Goal: Task Accomplishment & Management: Complete application form

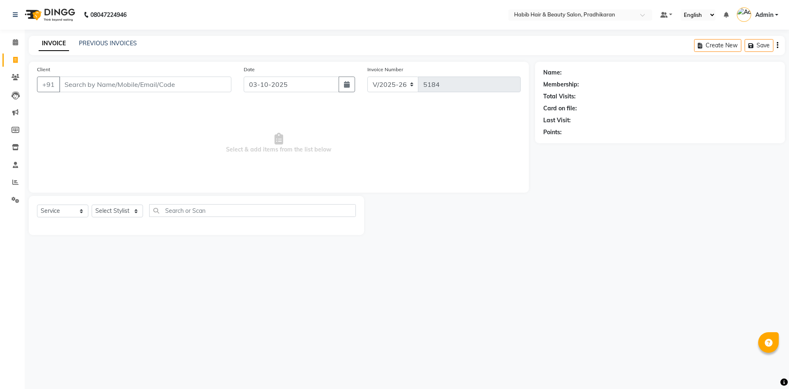
select select "5583"
select select "service"
click at [178, 88] on input "Client" at bounding box center [145, 84] width 172 height 16
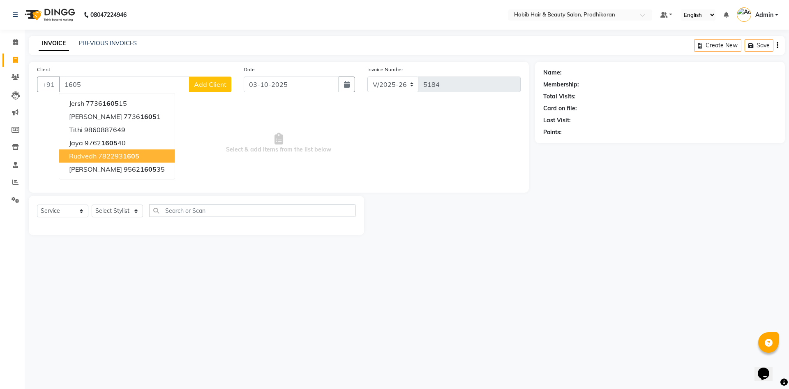
click at [124, 151] on button "rudvedh 782293 1605" at bounding box center [117, 155] width 116 height 13
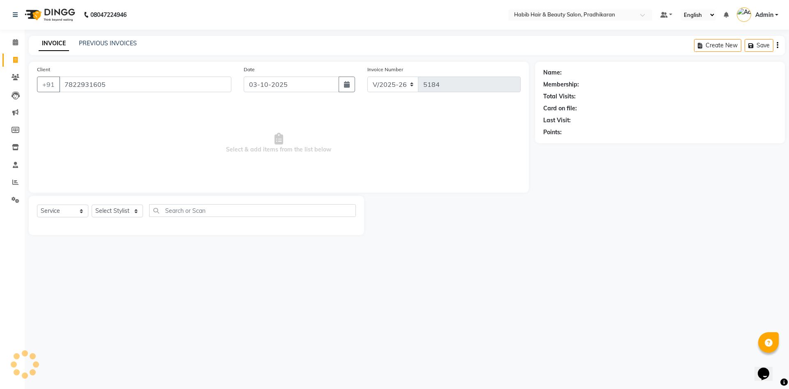
type input "7822931605"
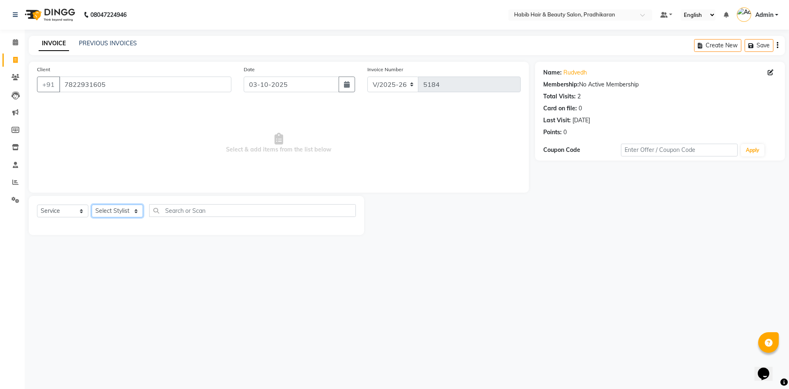
click at [130, 215] on select "Select Stylist Admin [PERSON_NAME] Anju [PERSON_NAME] [PERSON_NAME] [PERSON_NAM…" at bounding box center [117, 210] width 51 height 13
select select "91958"
click at [92, 204] on select "Select Stylist Admin [PERSON_NAME] Anju [PERSON_NAME] [PERSON_NAME] [PERSON_NAM…" at bounding box center [117, 210] width 51 height 13
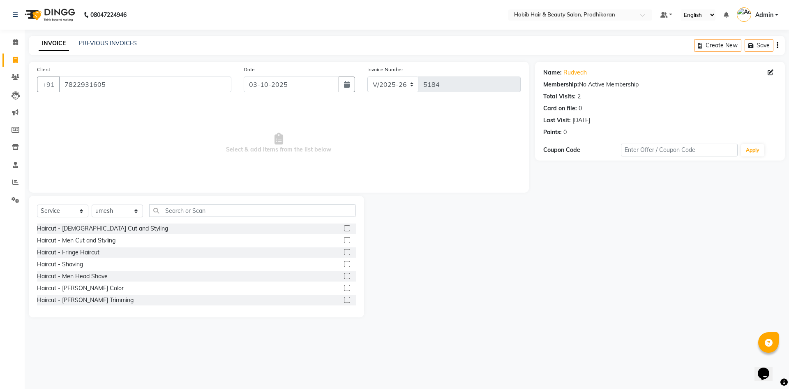
click at [344, 240] on label at bounding box center [347, 240] width 6 height 6
click at [344, 240] on input "checkbox" at bounding box center [346, 240] width 5 height 5
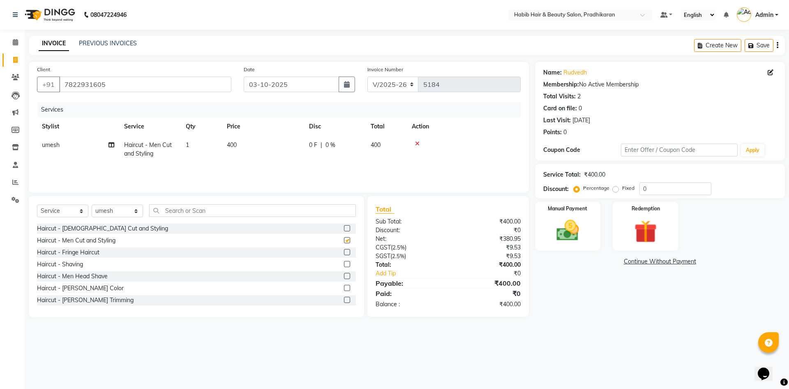
checkbox input "false"
click at [662, 190] on input "0" at bounding box center [676, 188] width 72 height 13
type input "50"
drag, startPoint x: 576, startPoint y: 200, endPoint x: 573, endPoint y: 212, distance: 11.9
click at [573, 210] on div "Name: Rudvedh Membership: No Active Membership Total Visits: 2 Card on file: 0 …" at bounding box center [663, 189] width 256 height 255
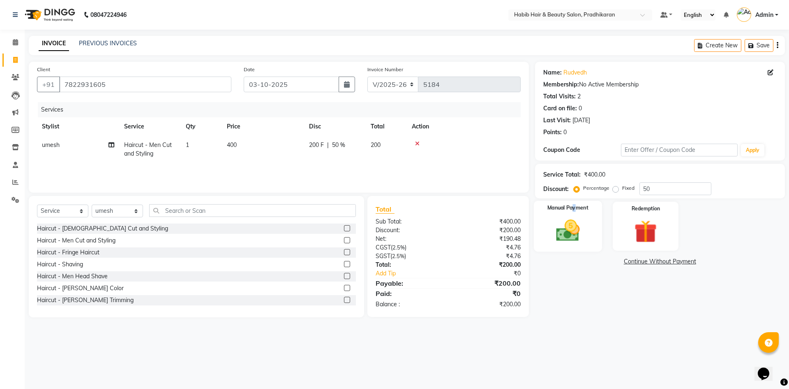
click at [572, 213] on div "Manual Payment" at bounding box center [568, 226] width 68 height 51
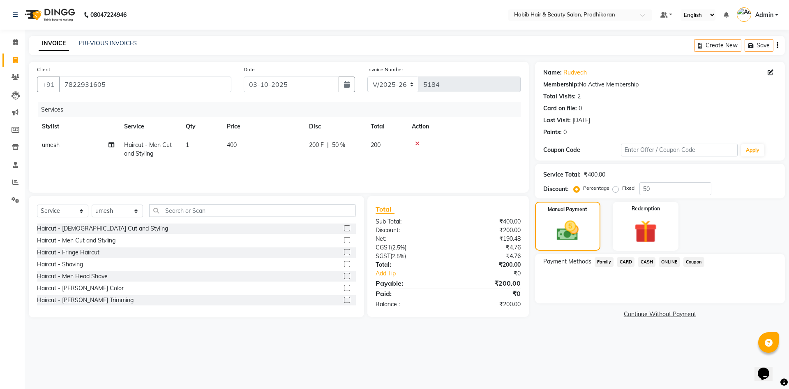
click at [670, 259] on span "ONLINE" at bounding box center [669, 261] width 21 height 9
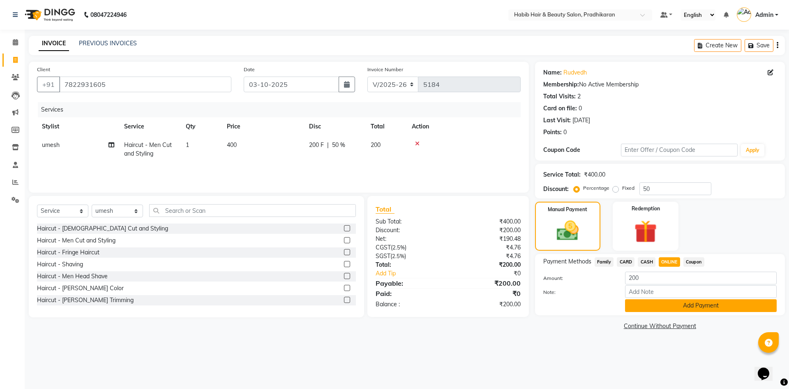
click at [665, 310] on button "Add Payment" at bounding box center [701, 305] width 152 height 13
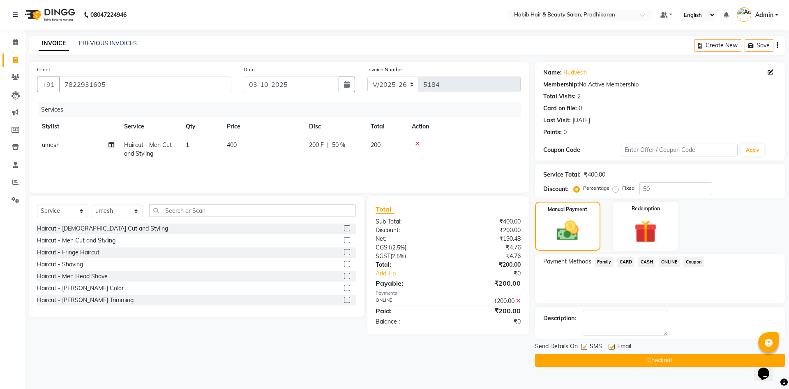
click at [653, 361] on button "Checkout" at bounding box center [660, 360] width 250 height 13
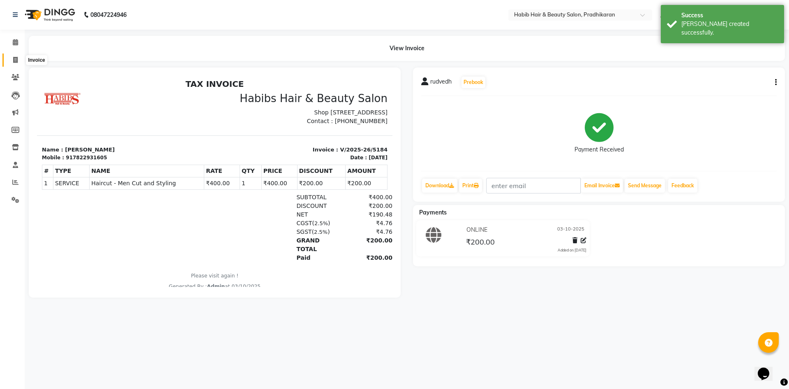
click at [12, 58] on span at bounding box center [15, 60] width 14 height 9
select select "service"
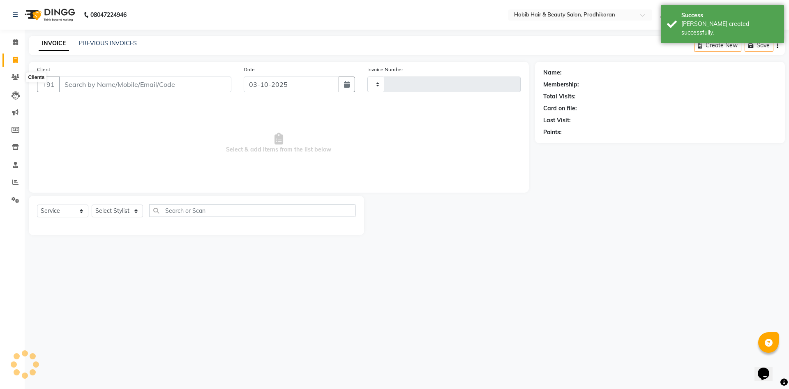
type input "5185"
select select "5583"
click at [95, 88] on input "Client" at bounding box center [145, 84] width 172 height 16
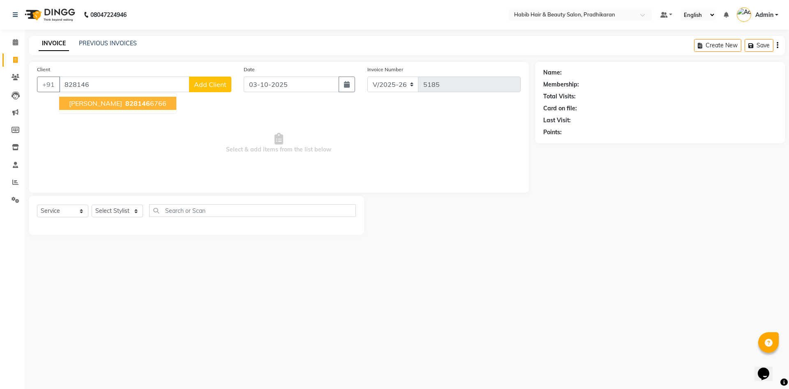
click at [131, 99] on ngb-highlight "828146 6766" at bounding box center [145, 103] width 43 height 8
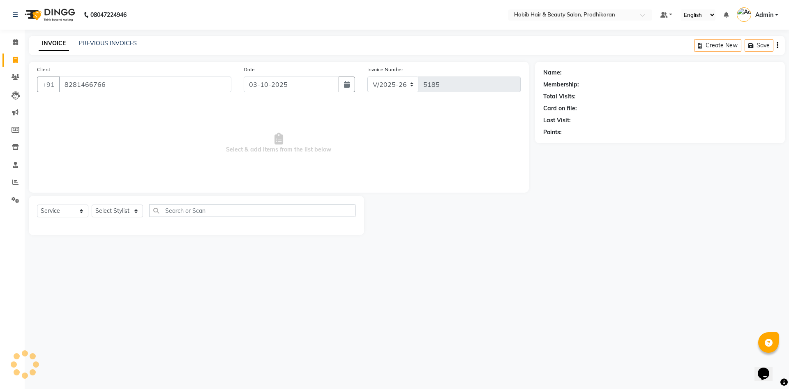
type input "8281466766"
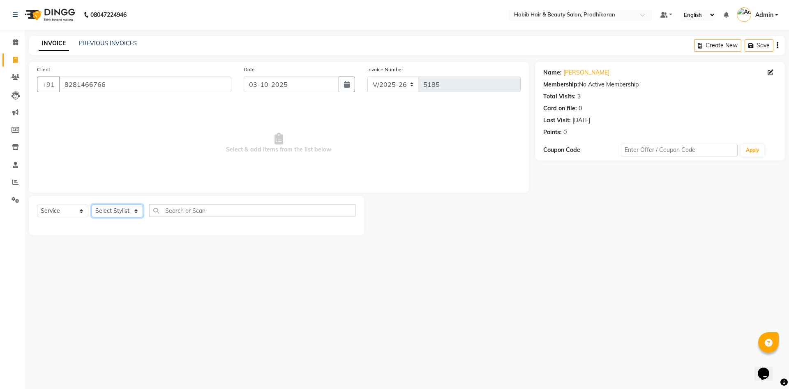
click at [136, 210] on select "Select Stylist Admin [PERSON_NAME] Anju [PERSON_NAME] [PERSON_NAME] [PERSON_NAM…" at bounding box center [117, 210] width 51 height 13
select select "91574"
click at [92, 204] on select "Select Stylist Admin [PERSON_NAME] Anju [PERSON_NAME] [PERSON_NAME] [PERSON_NAM…" at bounding box center [117, 210] width 51 height 13
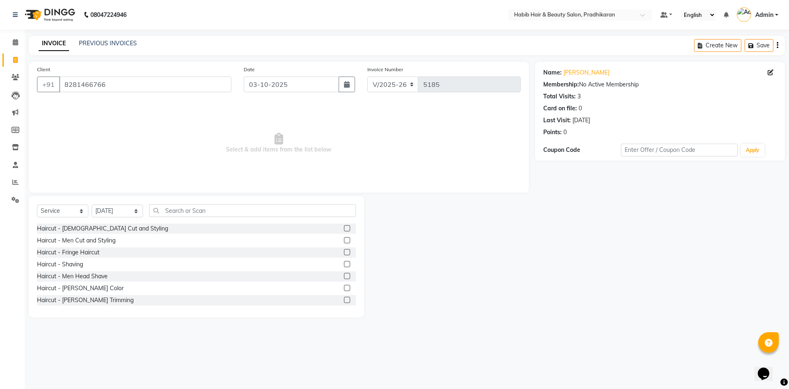
click at [344, 239] on label at bounding box center [347, 240] width 6 height 6
click at [344, 239] on input "checkbox" at bounding box center [346, 240] width 5 height 5
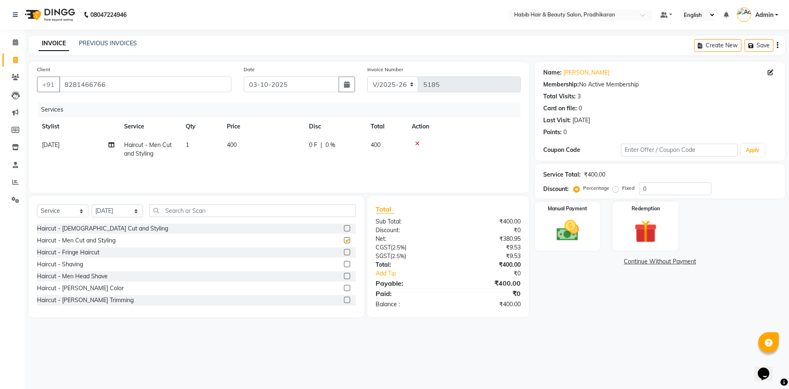
checkbox input "false"
click at [650, 188] on input "0" at bounding box center [676, 188] width 72 height 13
type input "50"
click at [572, 242] on img at bounding box center [568, 230] width 38 height 27
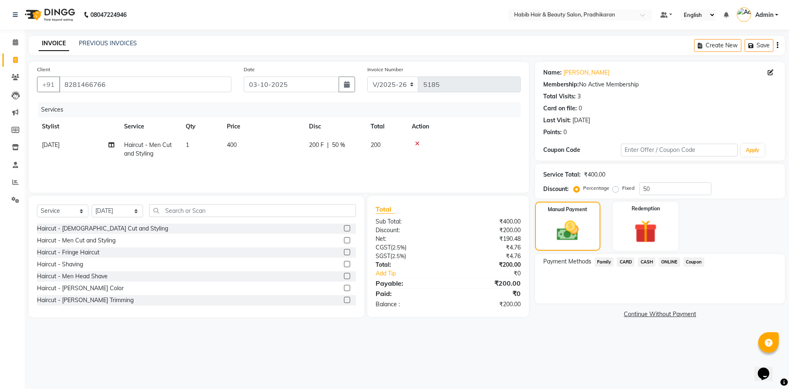
click at [673, 255] on div "Payment Methods Family CARD CASH ONLINE Coupon" at bounding box center [660, 278] width 250 height 49
click at [671, 259] on span "ONLINE" at bounding box center [669, 261] width 21 height 9
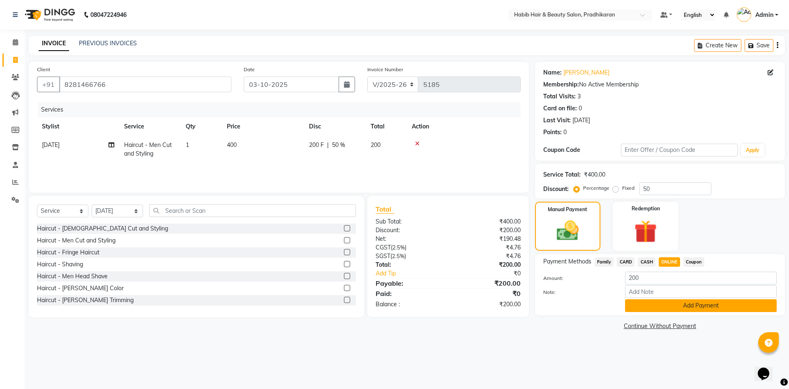
click at [673, 305] on button "Add Payment" at bounding box center [701, 305] width 152 height 13
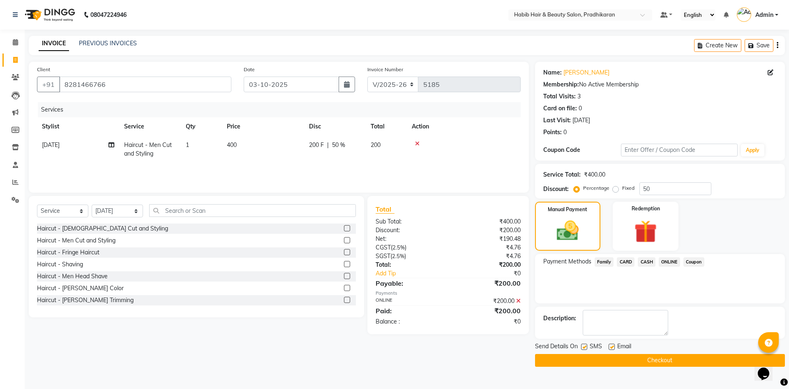
click at [677, 353] on div "Send Details On SMS Email Checkout" at bounding box center [660, 354] width 250 height 25
click at [677, 359] on button "Checkout" at bounding box center [660, 360] width 250 height 13
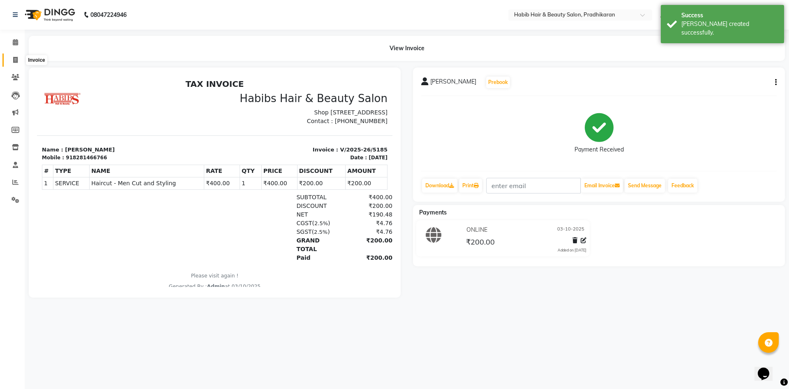
click at [19, 58] on span at bounding box center [15, 60] width 14 height 9
select select "5583"
select select "service"
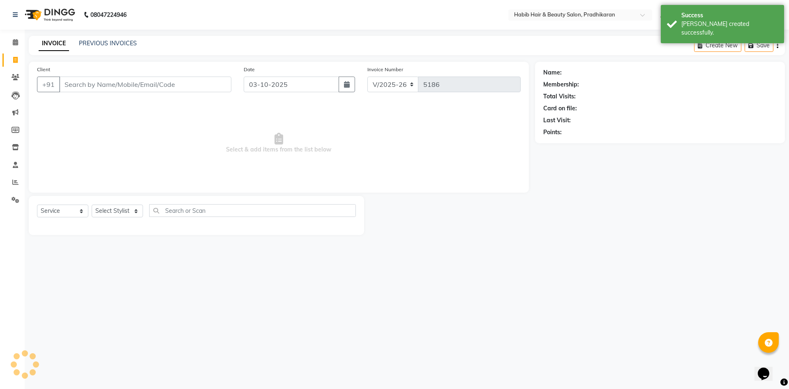
click at [87, 82] on input "Client" at bounding box center [145, 84] width 172 height 16
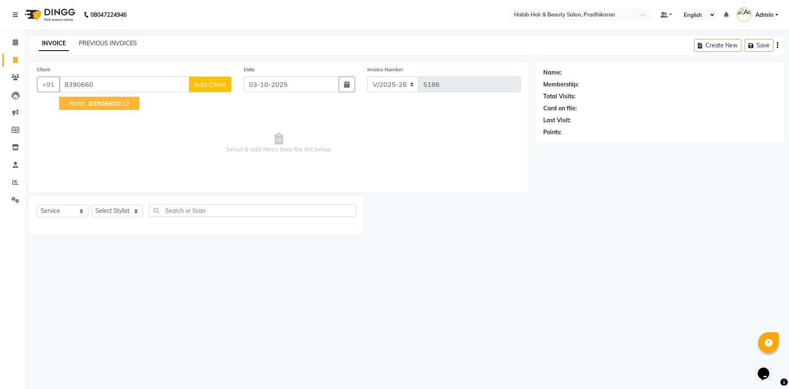
click at [106, 100] on span "8390660" at bounding box center [102, 103] width 29 height 8
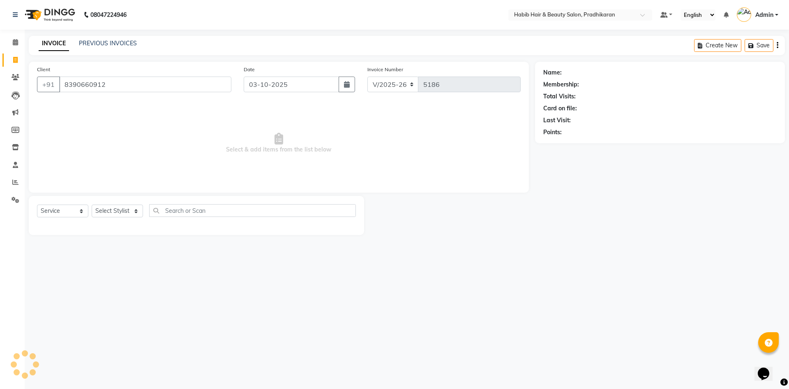
type input "8390660912"
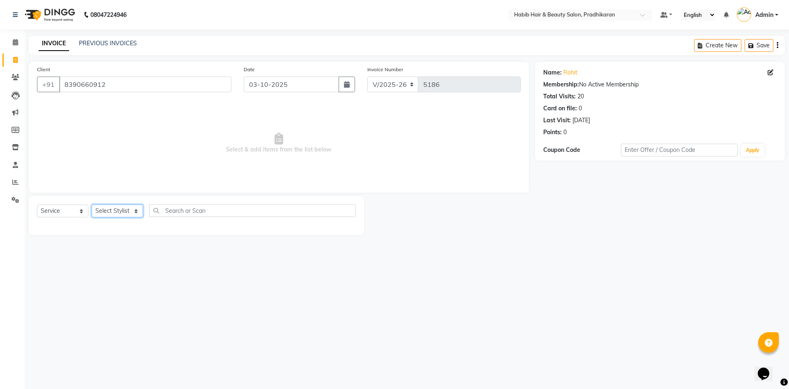
click at [123, 211] on select "Select Stylist Admin [PERSON_NAME] Anju [PERSON_NAME] [PERSON_NAME] [PERSON_NAM…" at bounding box center [117, 210] width 51 height 13
select select "91574"
click at [92, 204] on select "Select Stylist Admin [PERSON_NAME] Anju [PERSON_NAME] [PERSON_NAME] [PERSON_NAM…" at bounding box center [117, 210] width 51 height 13
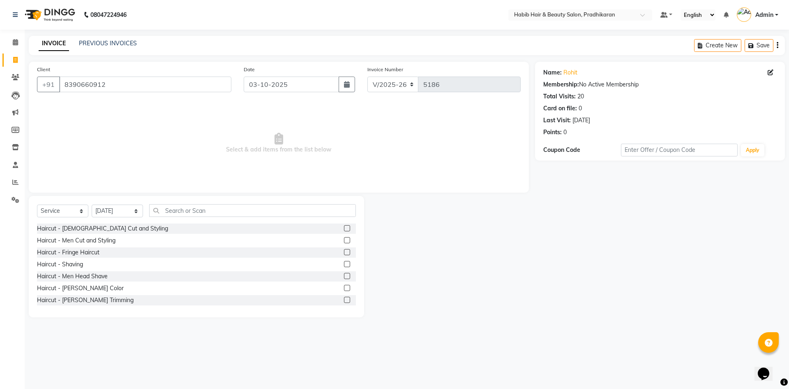
click at [344, 241] on label at bounding box center [347, 240] width 6 height 6
click at [344, 241] on input "checkbox" at bounding box center [346, 240] width 5 height 5
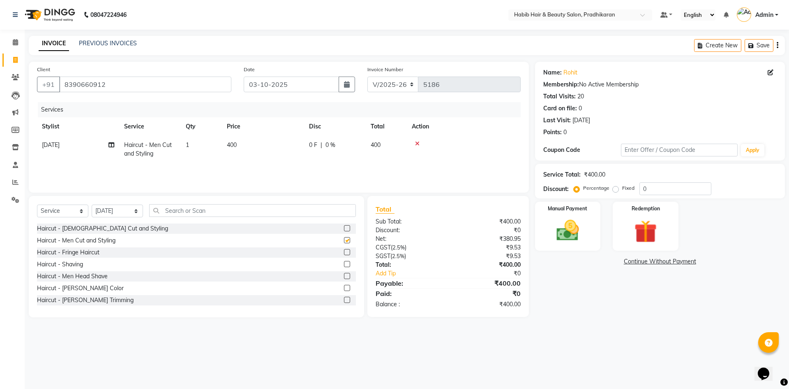
checkbox input "false"
drag, startPoint x: 341, startPoint y: 296, endPoint x: 342, endPoint y: 304, distance: 8.3
click at [344, 302] on div at bounding box center [350, 300] width 12 height 10
click at [344, 301] on label at bounding box center [347, 299] width 6 height 6
click at [344, 301] on input "checkbox" at bounding box center [346, 299] width 5 height 5
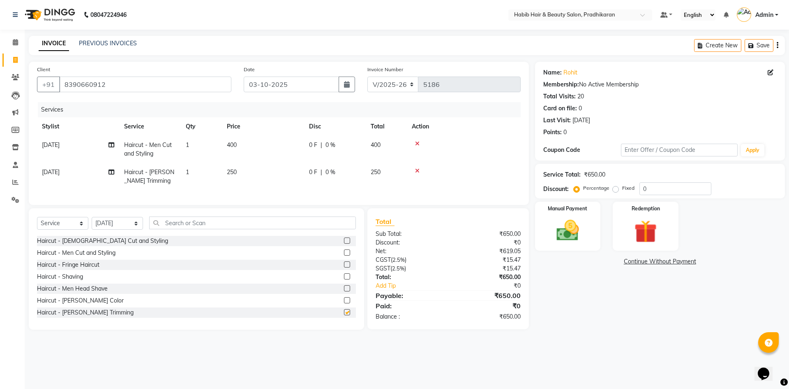
checkbox input "false"
click at [136, 229] on select "Select Stylist Admin [PERSON_NAME] Anju [PERSON_NAME] [PERSON_NAME] [PERSON_NAM…" at bounding box center [117, 223] width 51 height 13
click at [416, 168] on icon at bounding box center [417, 171] width 5 height 6
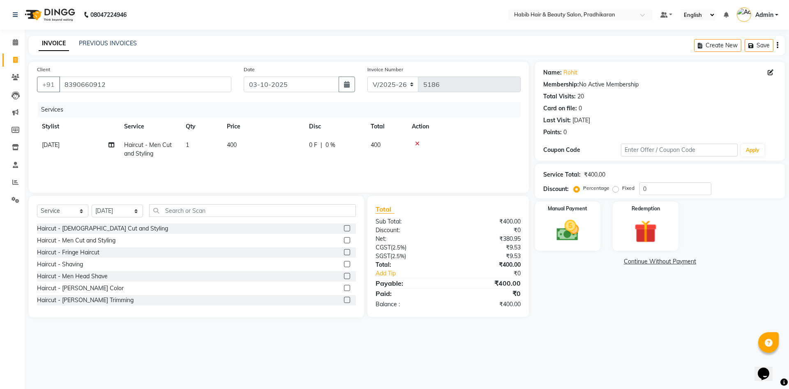
click at [416, 141] on icon at bounding box center [417, 144] width 5 height 6
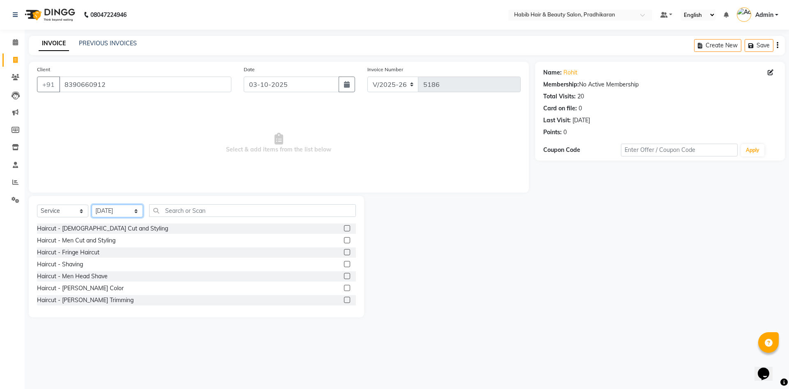
click at [136, 207] on select "Select Stylist Admin [PERSON_NAME] Anju [PERSON_NAME] [PERSON_NAME] [PERSON_NAM…" at bounding box center [117, 210] width 51 height 13
select select "38177"
click at [92, 204] on select "Select Stylist Admin [PERSON_NAME] Anju [PERSON_NAME] [PERSON_NAME] [PERSON_NAM…" at bounding box center [117, 210] width 51 height 13
click at [344, 239] on label at bounding box center [347, 240] width 6 height 6
click at [344, 239] on input "checkbox" at bounding box center [346, 240] width 5 height 5
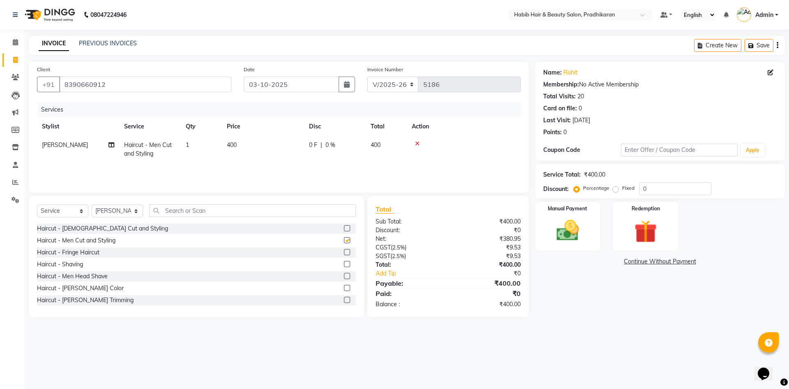
checkbox input "false"
click at [344, 299] on label at bounding box center [347, 299] width 6 height 6
click at [344, 299] on input "checkbox" at bounding box center [346, 299] width 5 height 5
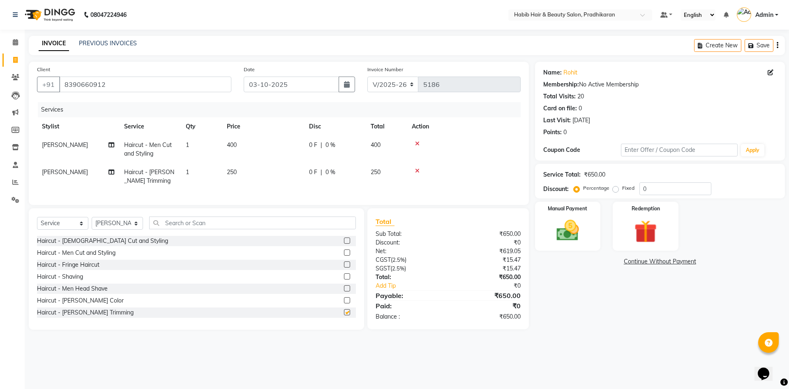
checkbox input "false"
click at [132, 229] on select "Select Stylist Admin [PERSON_NAME] Anju [PERSON_NAME] [PERSON_NAME] [PERSON_NAM…" at bounding box center [117, 223] width 51 height 13
select select "75422"
click at [92, 223] on select "Select Stylist Admin [PERSON_NAME] Anju [PERSON_NAME] [PERSON_NAME] [PERSON_NAM…" at bounding box center [117, 223] width 51 height 13
click at [344, 255] on label at bounding box center [347, 252] width 6 height 6
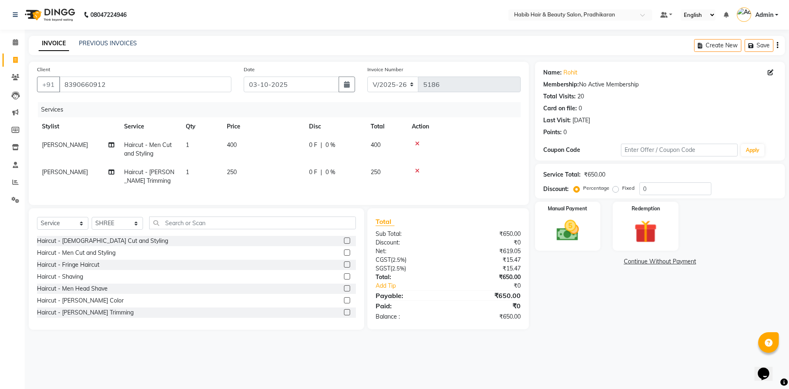
click at [344, 255] on input "checkbox" at bounding box center [346, 252] width 5 height 5
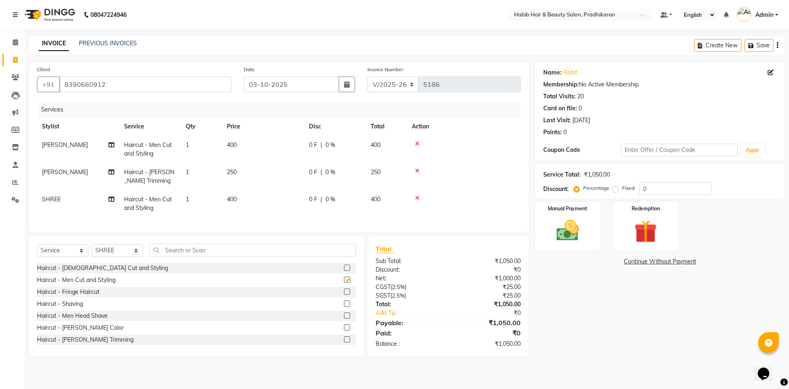
checkbox input "false"
click at [673, 190] on input "0" at bounding box center [676, 188] width 72 height 13
type input "50"
click at [564, 240] on img at bounding box center [568, 230] width 38 height 27
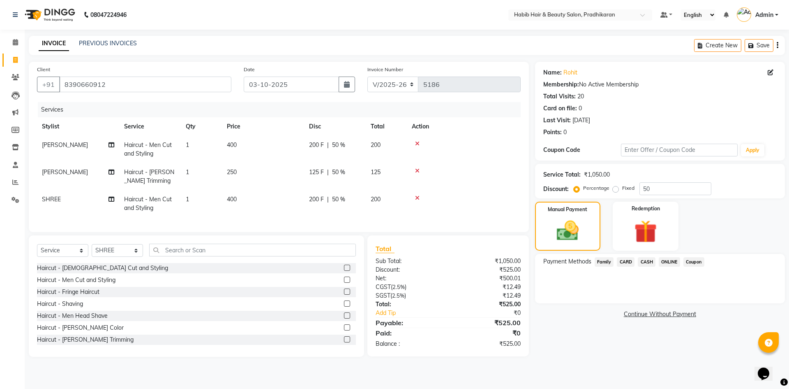
click at [668, 257] on span "ONLINE" at bounding box center [669, 261] width 21 height 9
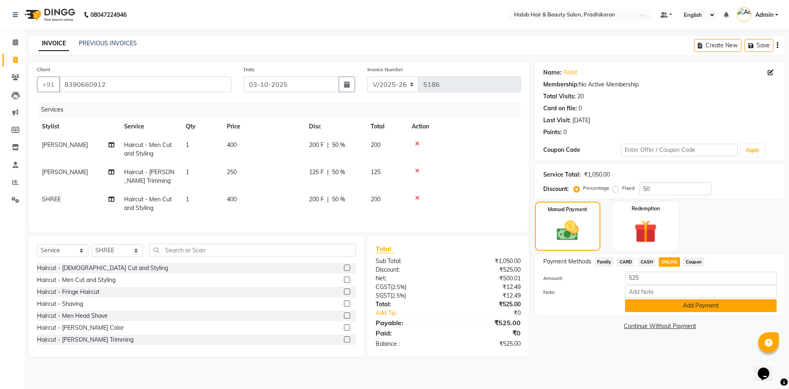
click at [673, 306] on button "Add Payment" at bounding box center [701, 305] width 152 height 13
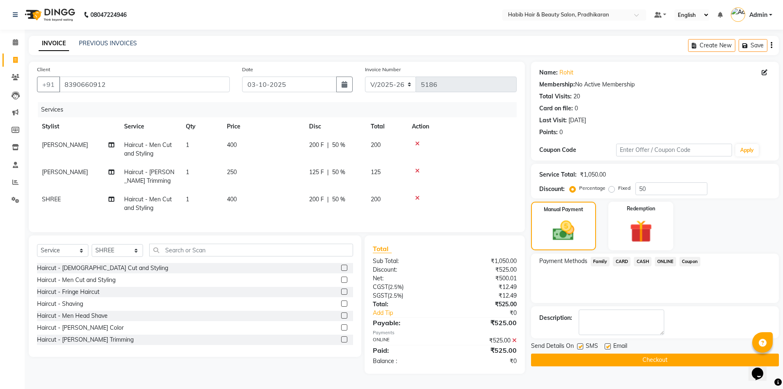
click at [671, 359] on button "Checkout" at bounding box center [655, 359] width 248 height 13
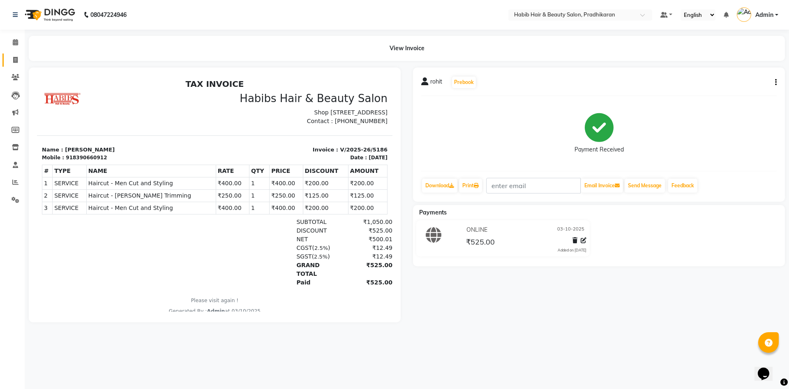
click at [7, 62] on link "Invoice" at bounding box center [12, 60] width 20 height 14
select select "5583"
select select "service"
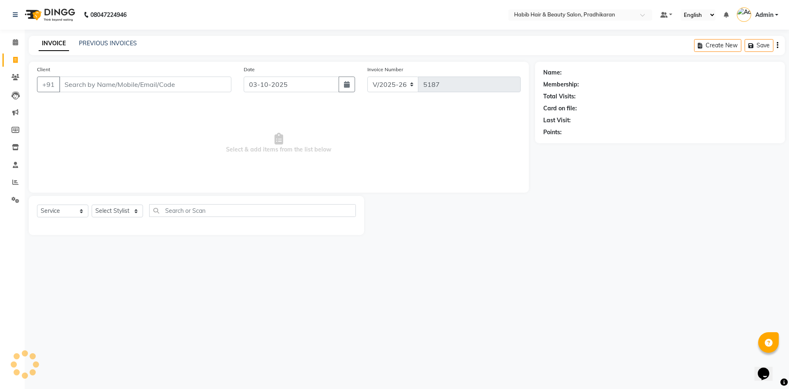
drag, startPoint x: 136, startPoint y: 89, endPoint x: 137, endPoint y: 85, distance: 4.2
click at [136, 86] on input "Client" at bounding box center [145, 84] width 172 height 16
click at [117, 215] on select "Select Stylist Admin [PERSON_NAME] Anju [PERSON_NAME] [PERSON_NAME] [PERSON_NAM…" at bounding box center [117, 210] width 51 height 13
select select "38177"
click at [92, 204] on select "Select Stylist Admin [PERSON_NAME] Anju [PERSON_NAME] [PERSON_NAME] [PERSON_NAM…" at bounding box center [117, 210] width 51 height 13
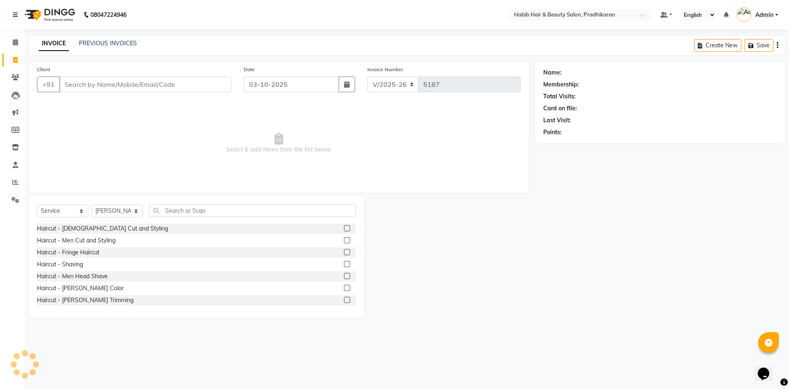
click at [344, 239] on label at bounding box center [347, 240] width 6 height 6
click at [344, 239] on input "checkbox" at bounding box center [346, 240] width 5 height 5
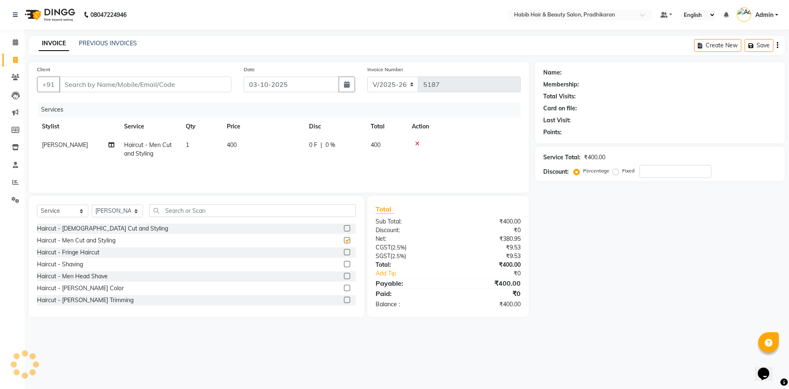
checkbox input "false"
click at [344, 298] on label at bounding box center [347, 299] width 6 height 6
click at [344, 298] on input "checkbox" at bounding box center [346, 299] width 5 height 5
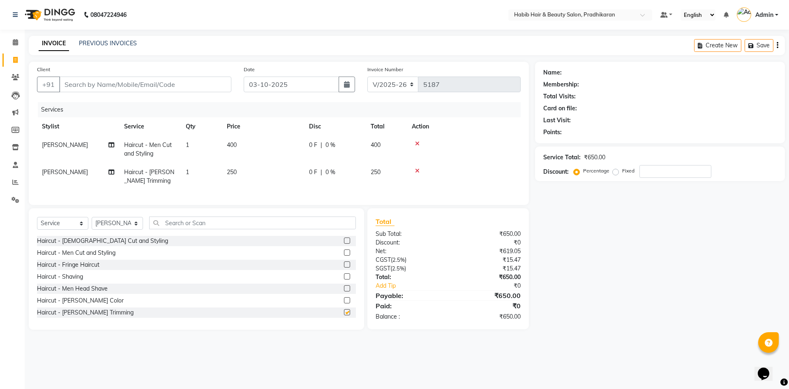
checkbox input "false"
click at [187, 86] on input "Client" at bounding box center [145, 84] width 172 height 16
type input "9"
type input "0"
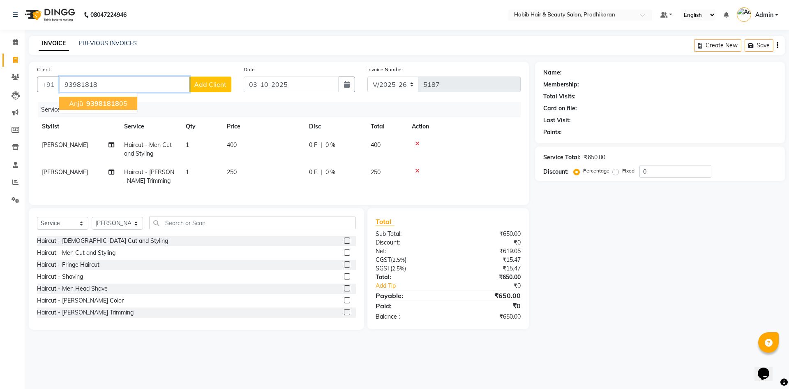
click at [134, 99] on button "anjū 93981818 05" at bounding box center [98, 103] width 78 height 13
type input "9398181805"
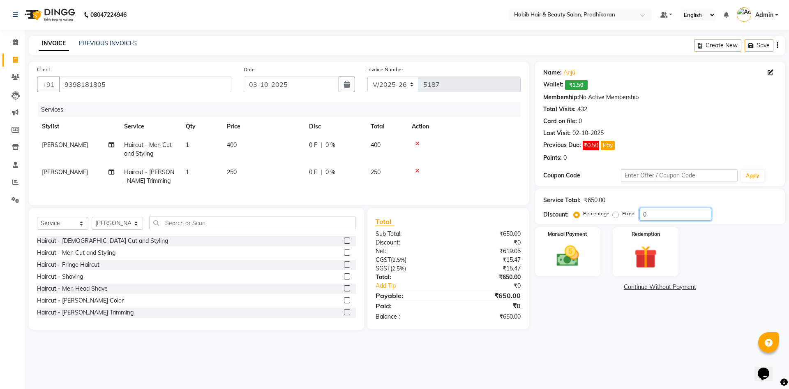
click at [659, 208] on input "0" at bounding box center [676, 214] width 72 height 13
type input "50"
click at [539, 258] on div "Manual Payment" at bounding box center [568, 251] width 68 height 51
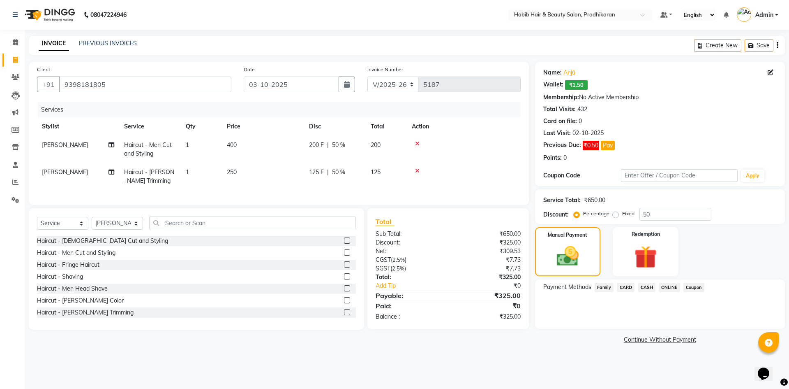
click at [645, 286] on span "CASH" at bounding box center [647, 286] width 18 height 9
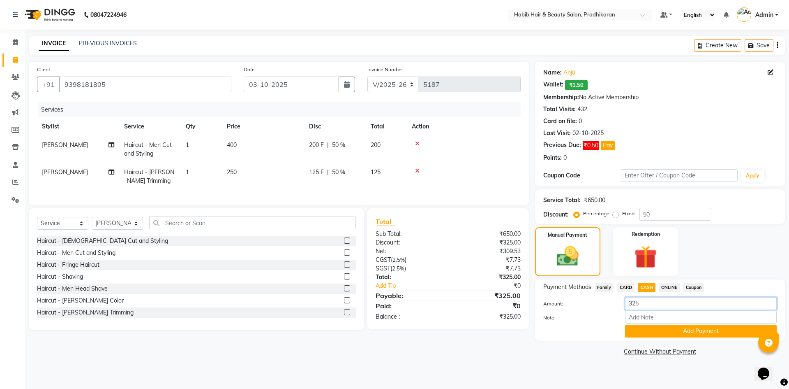
click at [650, 304] on input "325" at bounding box center [701, 303] width 152 height 13
type input "300"
click at [657, 327] on button "Add Payment" at bounding box center [701, 330] width 152 height 13
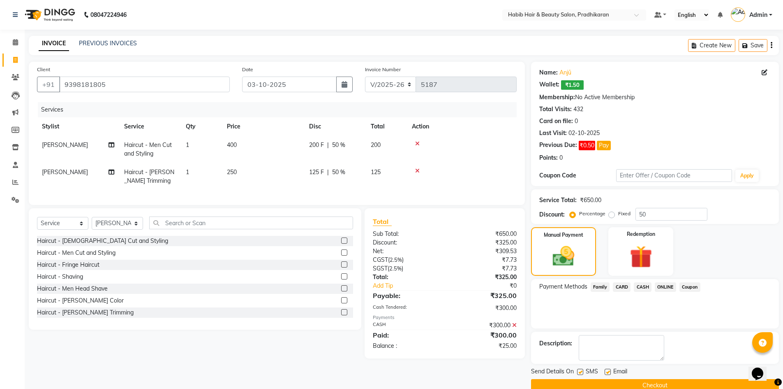
click at [662, 285] on span "ONLINE" at bounding box center [665, 286] width 21 height 9
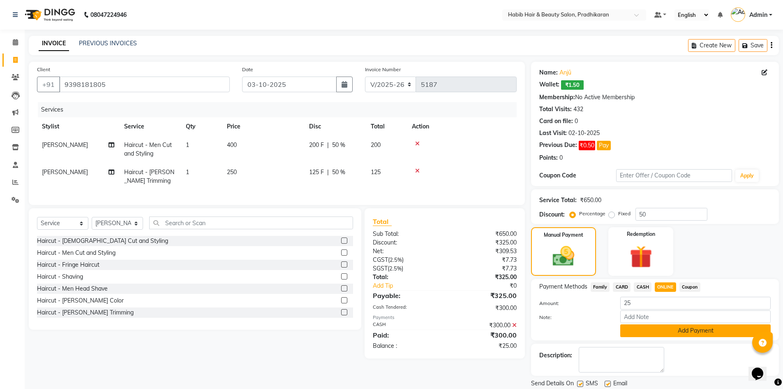
click at [654, 330] on button "Add Payment" at bounding box center [695, 330] width 150 height 13
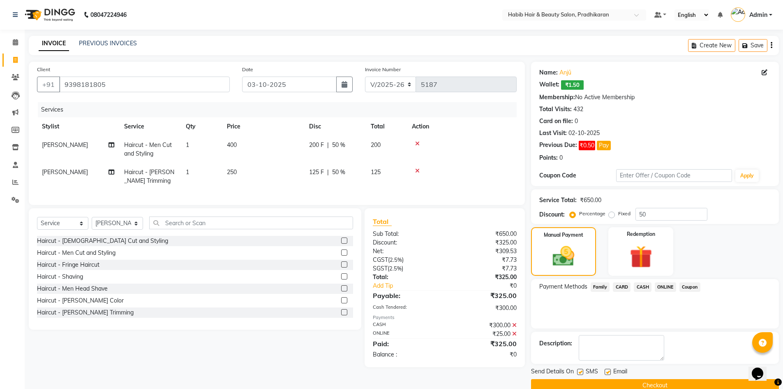
click at [663, 387] on button "Checkout" at bounding box center [655, 385] width 248 height 13
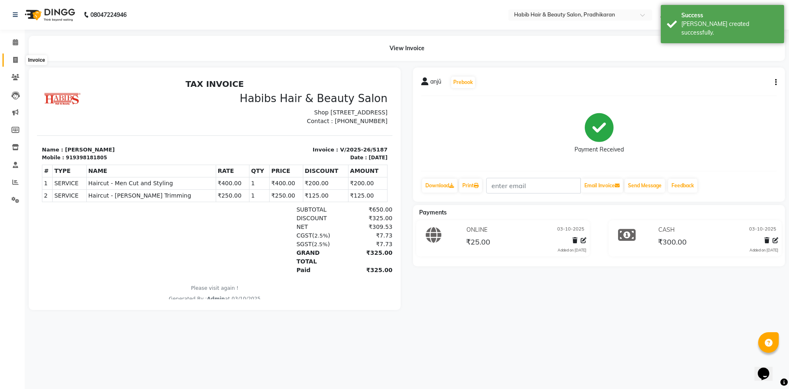
click at [12, 56] on span at bounding box center [15, 60] width 14 height 9
select select "service"
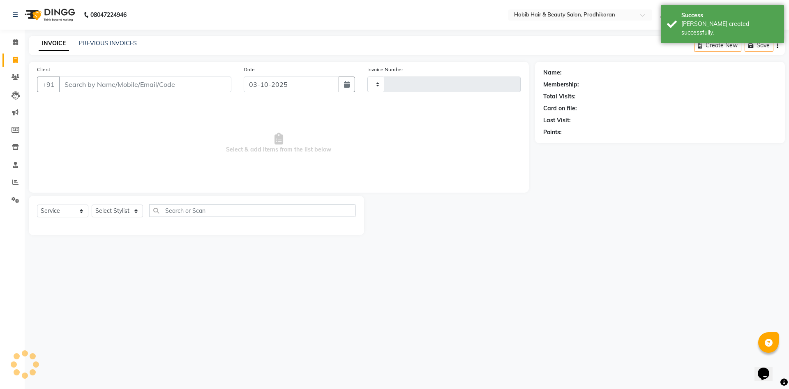
type input "5188"
select select "5583"
click at [86, 82] on input "Client" at bounding box center [145, 84] width 172 height 16
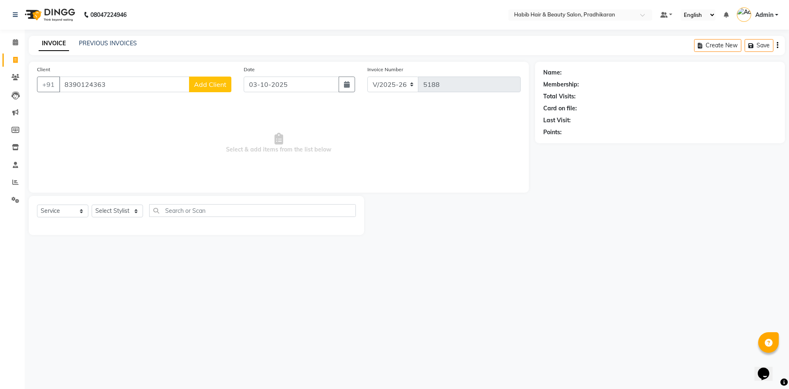
type input "8390124363"
click at [213, 80] on span "Add Client" at bounding box center [210, 84] width 32 height 8
select select "22"
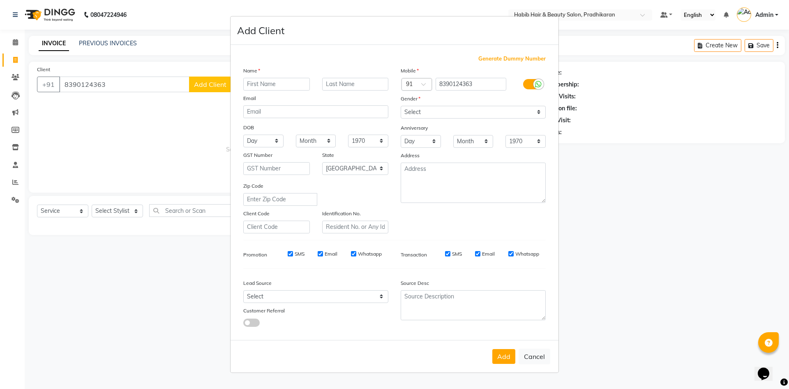
click at [271, 81] on input "text" at bounding box center [276, 84] width 67 height 13
type input "[PERSON_NAME]"
click at [539, 108] on select "Select [DEMOGRAPHIC_DATA] [DEMOGRAPHIC_DATA] Other Prefer Not To Say" at bounding box center [473, 112] width 145 height 13
select select "[DEMOGRAPHIC_DATA]"
click at [401, 106] on select "Select [DEMOGRAPHIC_DATA] [DEMOGRAPHIC_DATA] Other Prefer Not To Say" at bounding box center [473, 112] width 145 height 13
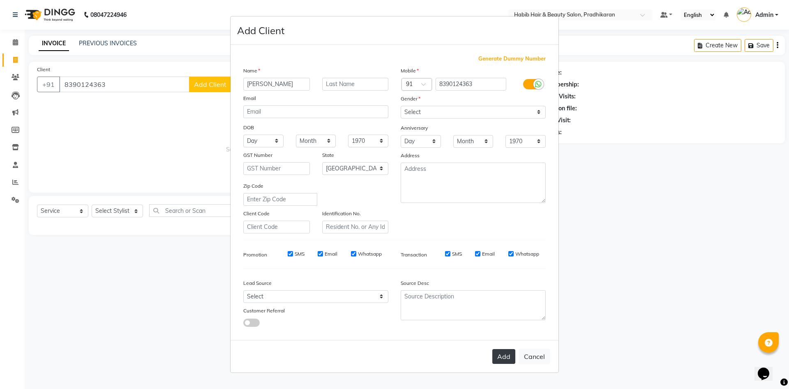
click at [505, 358] on button "Add" at bounding box center [504, 356] width 23 height 15
select select
select select "null"
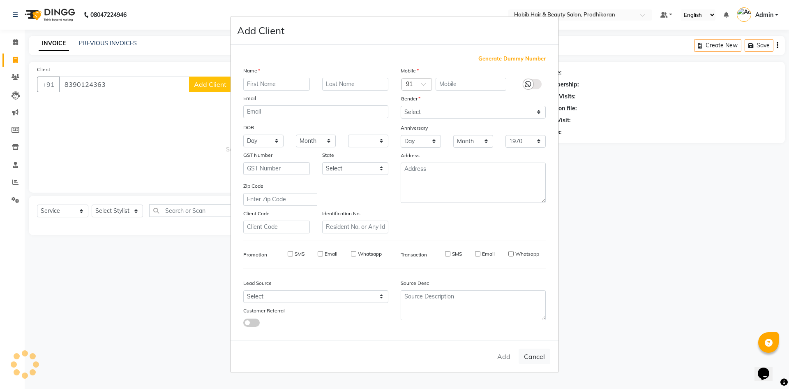
select select
checkbox input "false"
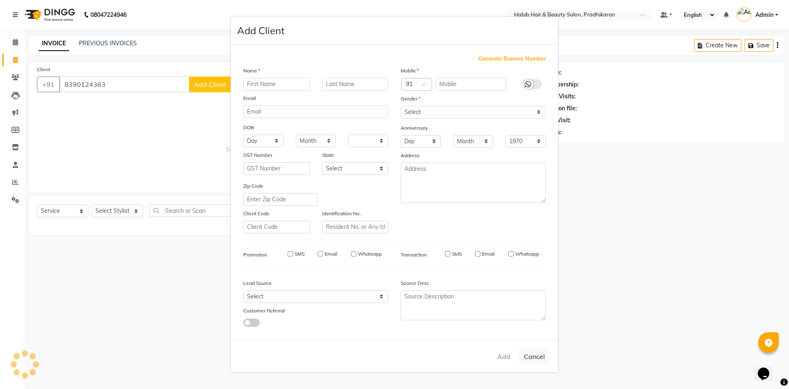
checkbox input "false"
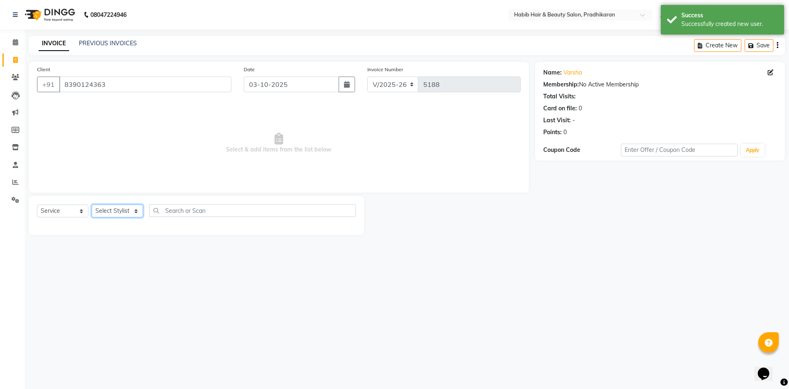
click at [121, 212] on select "Select Stylist Admin [PERSON_NAME] Anju [PERSON_NAME] [PERSON_NAME] [PERSON_NAM…" at bounding box center [117, 210] width 51 height 13
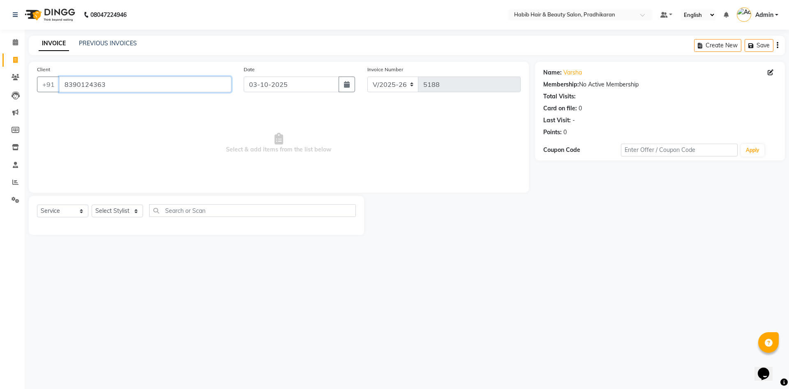
click at [120, 80] on input "8390124363" at bounding box center [145, 84] width 172 height 16
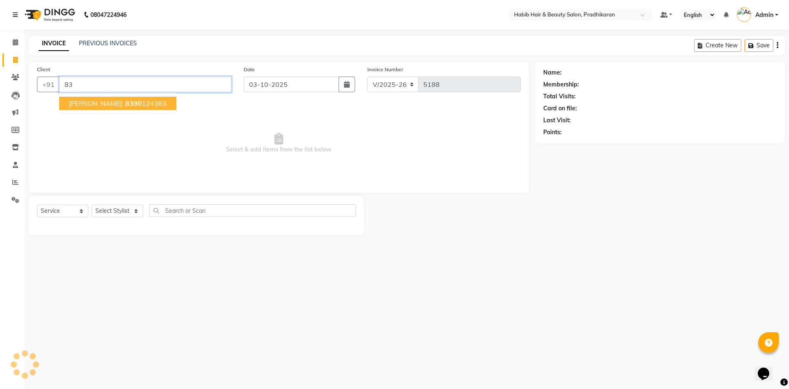
type input "8"
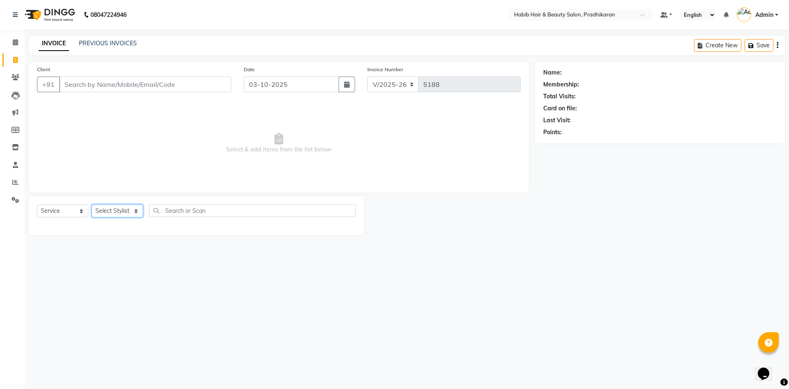
click at [116, 210] on select "Select Stylist Admin [PERSON_NAME] Anju [PERSON_NAME] [PERSON_NAME] [PERSON_NAM…" at bounding box center [117, 210] width 51 height 13
select select "91574"
click at [92, 204] on select "Select Stylist Admin [PERSON_NAME] Anju [PERSON_NAME] [PERSON_NAME] [PERSON_NAM…" at bounding box center [117, 210] width 51 height 13
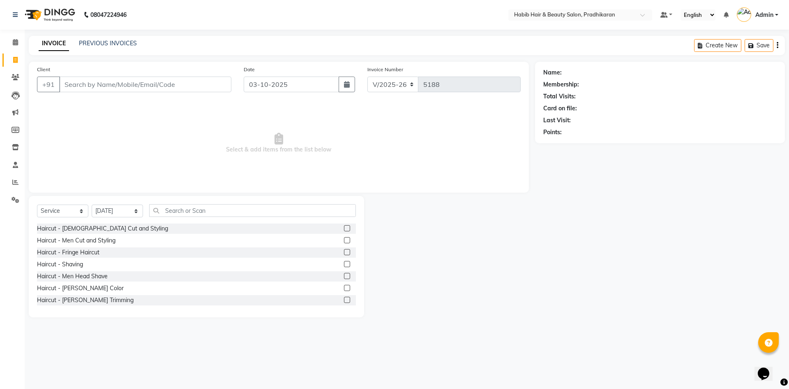
click at [344, 225] on label at bounding box center [347, 228] width 6 height 6
click at [344, 226] on input "checkbox" at bounding box center [346, 228] width 5 height 5
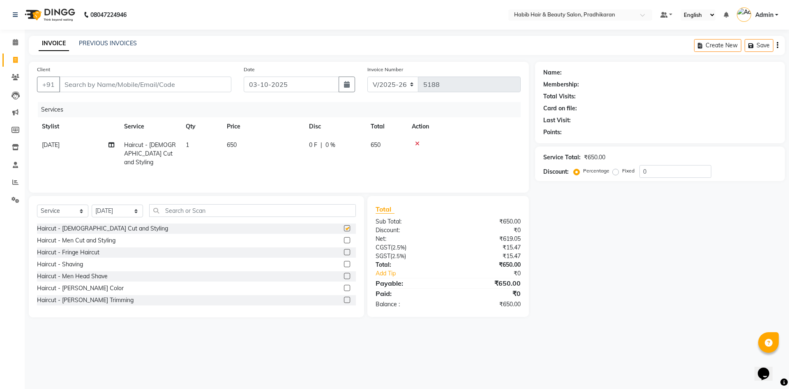
checkbox input "false"
click at [252, 150] on td "650" at bounding box center [263, 154] width 82 height 36
select select "91574"
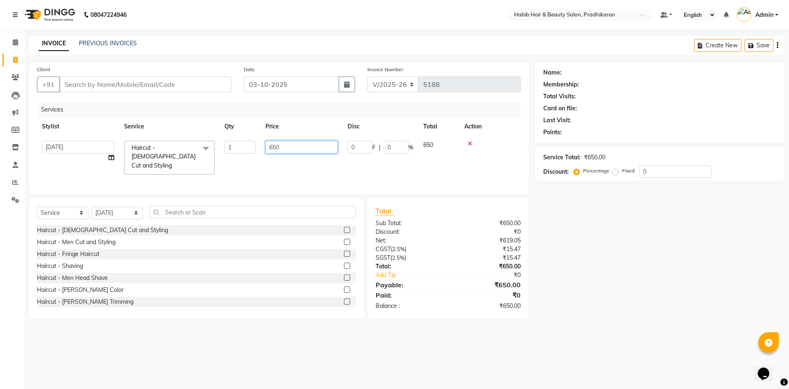
click at [298, 144] on input "650" at bounding box center [302, 147] width 72 height 13
type input "6"
type input "400"
click at [198, 86] on input "Client" at bounding box center [145, 84] width 172 height 16
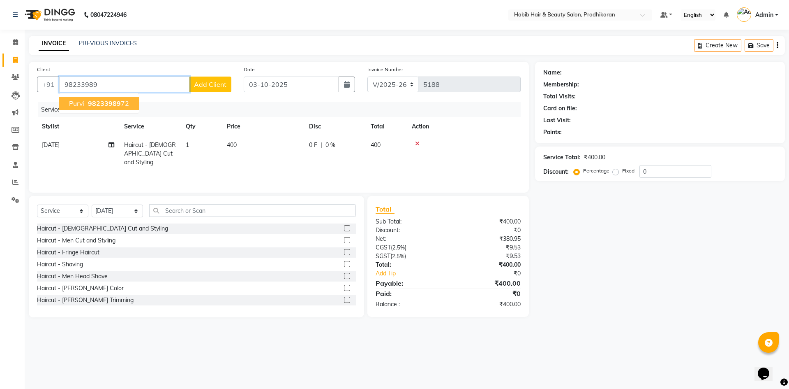
click at [116, 105] on span "98233989" at bounding box center [104, 103] width 33 height 8
type input "9823398972"
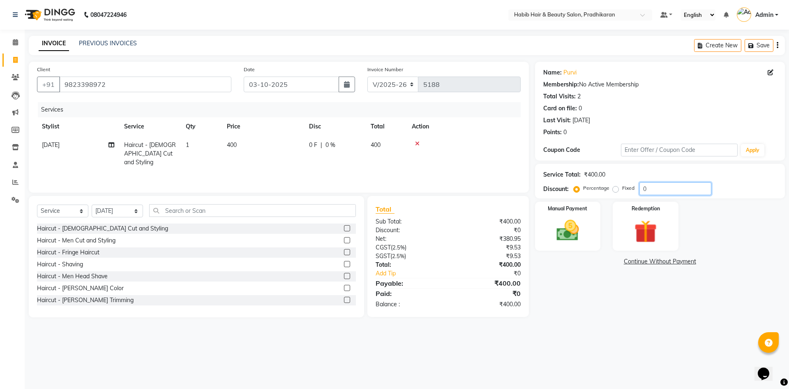
click at [659, 191] on input "0" at bounding box center [676, 188] width 72 height 13
type input "50"
click at [547, 229] on div "Manual Payment" at bounding box center [568, 226] width 68 height 51
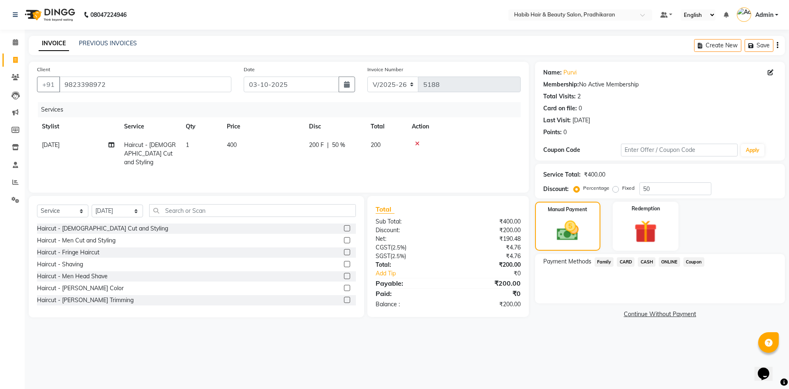
click at [661, 263] on span "ONLINE" at bounding box center [669, 261] width 21 height 9
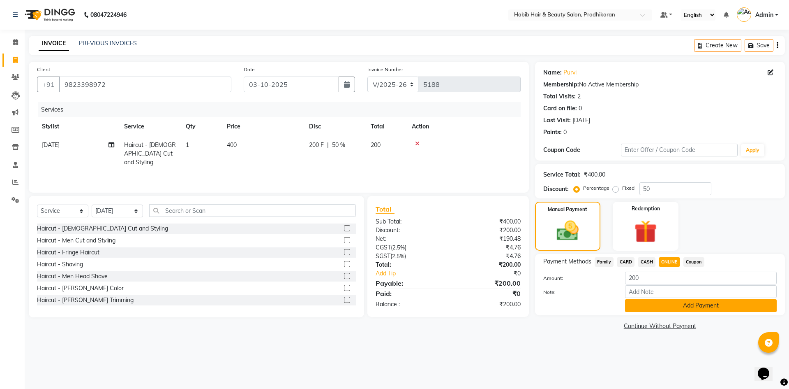
click at [668, 308] on button "Add Payment" at bounding box center [701, 305] width 152 height 13
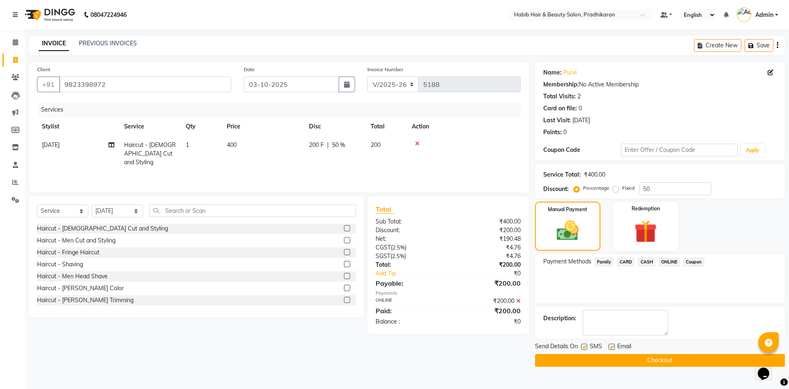
click at [666, 359] on button "Checkout" at bounding box center [660, 360] width 250 height 13
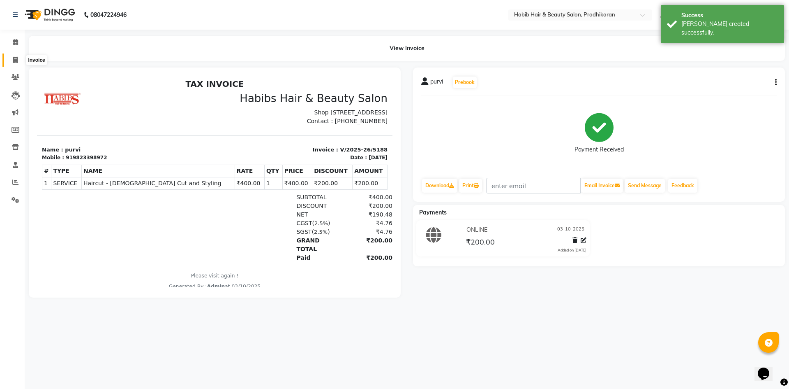
click at [19, 58] on span at bounding box center [15, 60] width 14 height 9
select select "service"
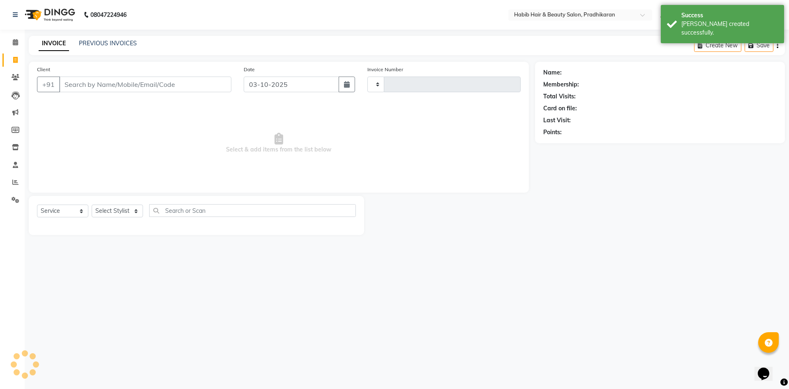
type input "5189"
select select "5583"
click at [138, 212] on select "Select Stylist Admin [PERSON_NAME] Anju [PERSON_NAME] [PERSON_NAME] [PERSON_NAM…" at bounding box center [117, 210] width 51 height 13
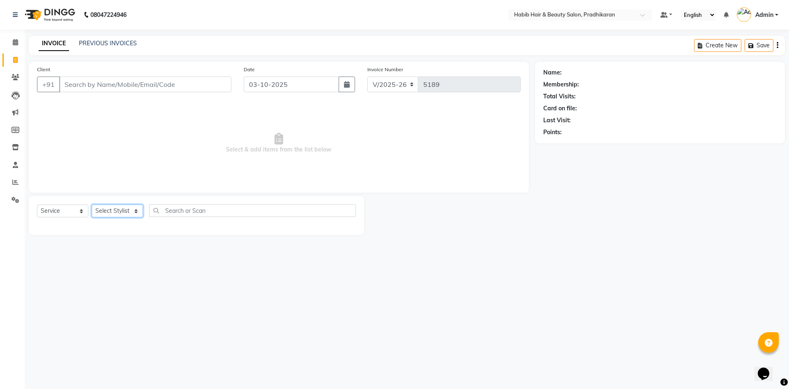
select select "38177"
click at [92, 204] on select "Select Stylist Admin [PERSON_NAME] Anju [PERSON_NAME] [PERSON_NAME] [PERSON_NAM…" at bounding box center [117, 210] width 51 height 13
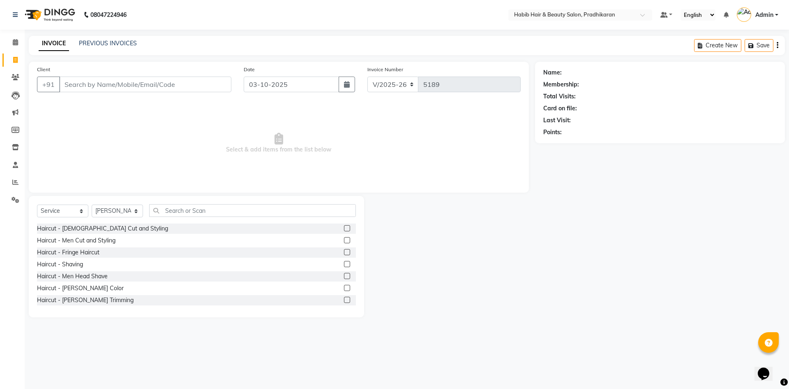
click at [344, 239] on label at bounding box center [347, 240] width 6 height 6
click at [344, 239] on input "checkbox" at bounding box center [346, 240] width 5 height 5
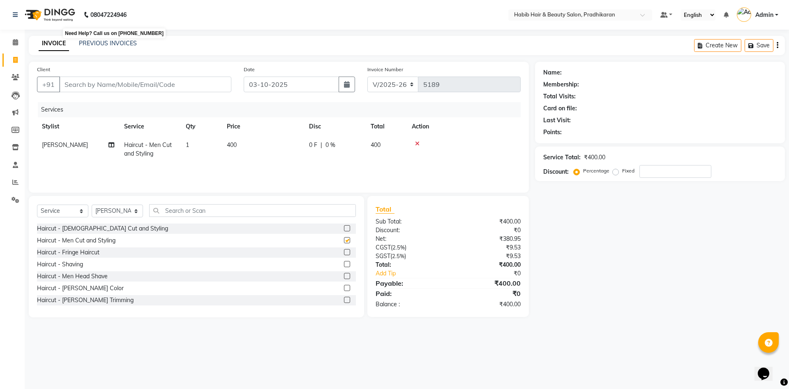
checkbox input "false"
click at [127, 89] on input "Client" at bounding box center [145, 84] width 172 height 16
type input "8"
type input "0"
click at [96, 82] on input "897522904" at bounding box center [124, 84] width 130 height 16
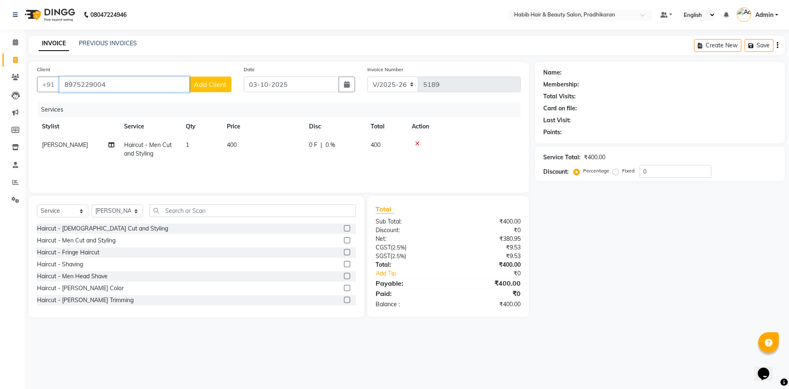
type input "8975229004"
click at [220, 81] on span "Add Client" at bounding box center [210, 84] width 32 height 8
select select "22"
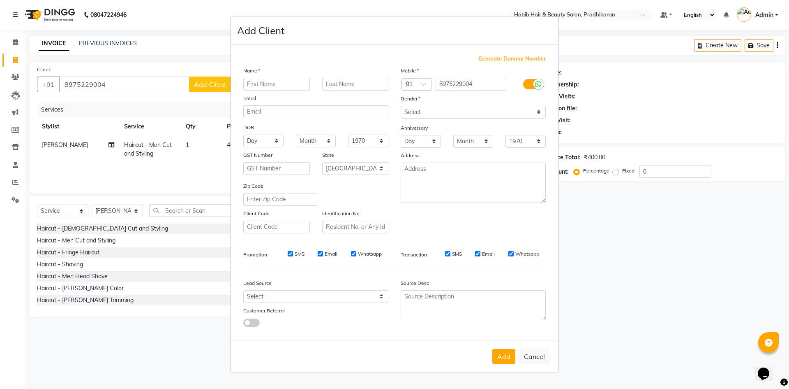
click at [255, 80] on input "text" at bounding box center [276, 84] width 67 height 13
type input "o"
type input "[PERSON_NAME]"
click at [542, 112] on select "Select [DEMOGRAPHIC_DATA] [DEMOGRAPHIC_DATA] Other Prefer Not To Say" at bounding box center [473, 112] width 145 height 13
select select "[DEMOGRAPHIC_DATA]"
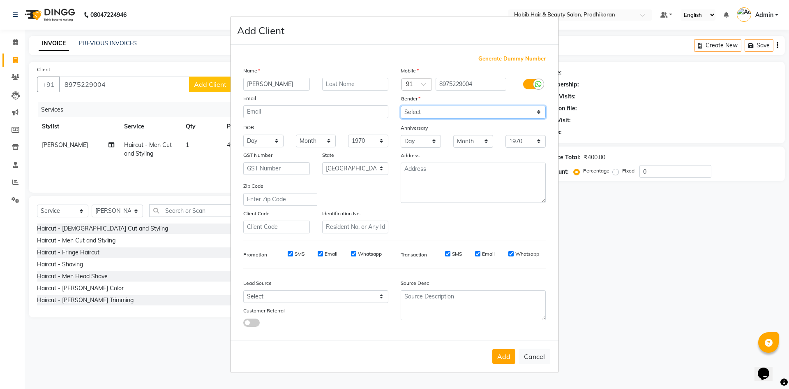
click at [401, 106] on select "Select [DEMOGRAPHIC_DATA] [DEMOGRAPHIC_DATA] Other Prefer Not To Say" at bounding box center [473, 112] width 145 height 13
click at [504, 352] on button "Add" at bounding box center [504, 356] width 23 height 15
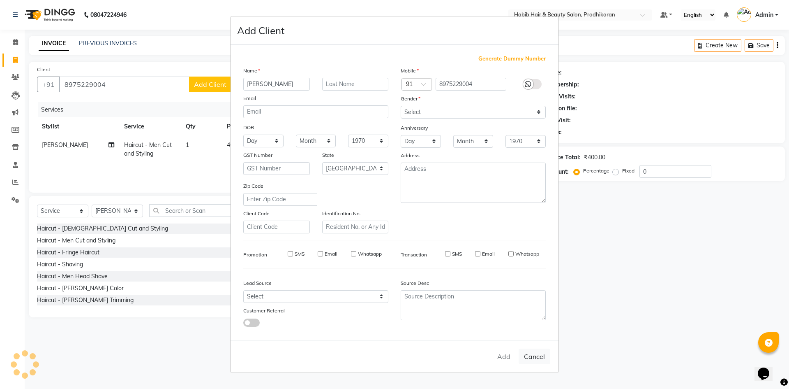
select select
select select "null"
select select
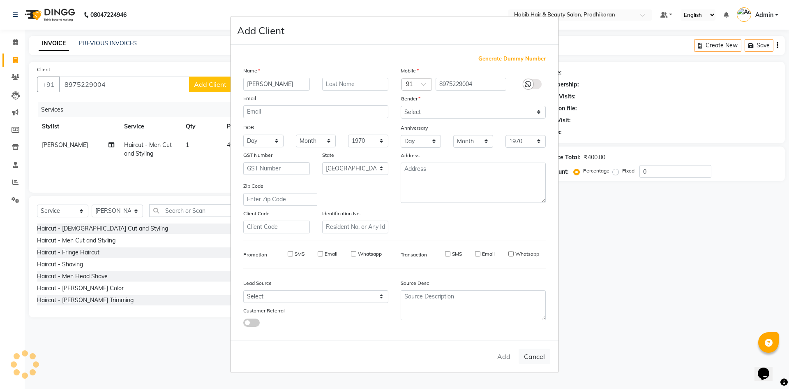
select select
checkbox input "false"
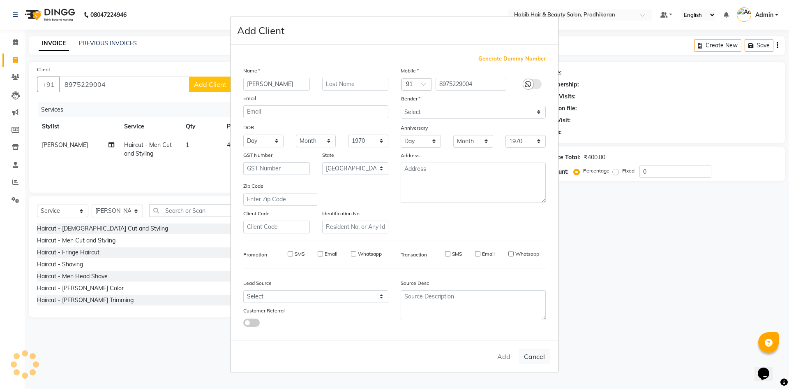
checkbox input "false"
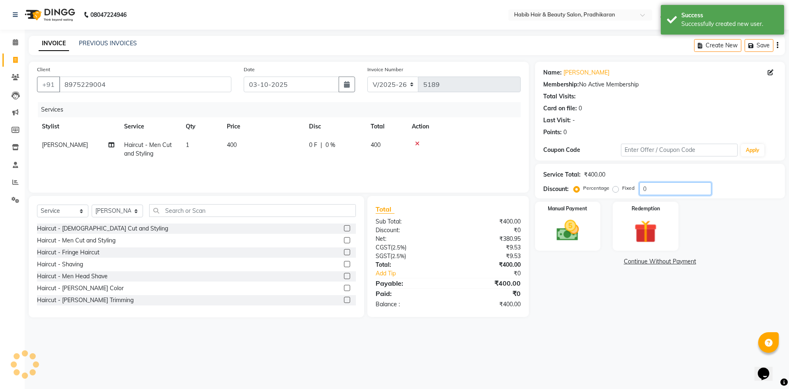
click at [650, 186] on input "0" at bounding box center [676, 188] width 72 height 13
type input "50"
click at [567, 234] on img at bounding box center [568, 230] width 38 height 27
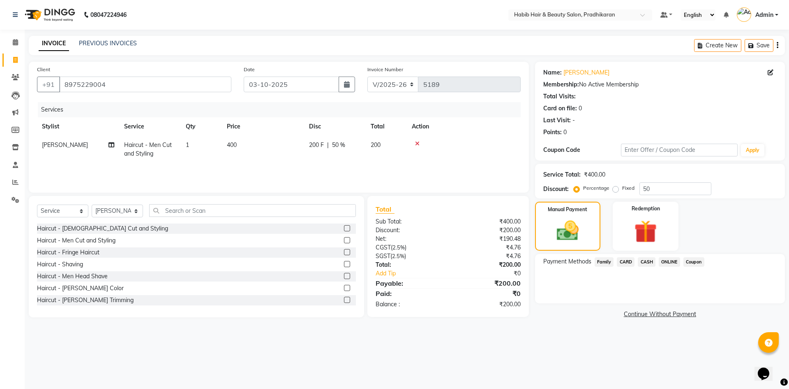
click at [645, 258] on span "CASH" at bounding box center [647, 261] width 18 height 9
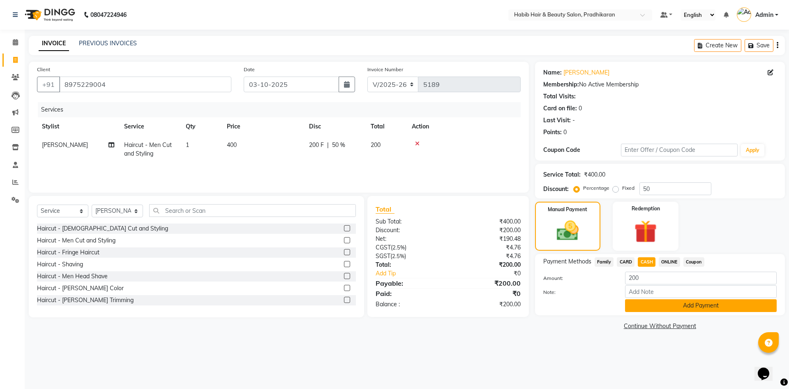
click at [663, 304] on button "Add Payment" at bounding box center [701, 305] width 152 height 13
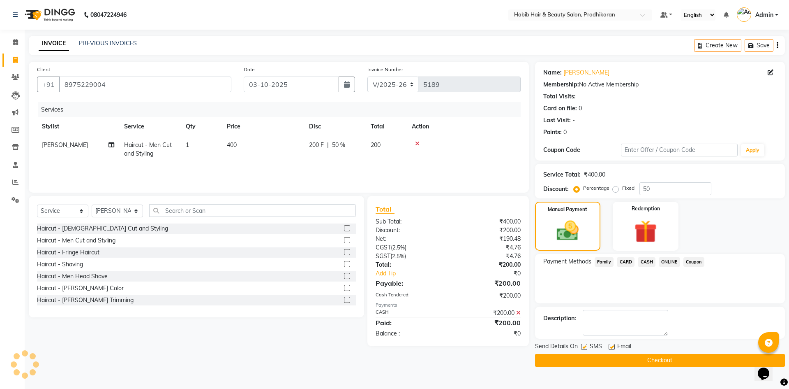
click at [664, 355] on button "Checkout" at bounding box center [660, 360] width 250 height 13
